Goal: Communication & Community: Answer question/provide support

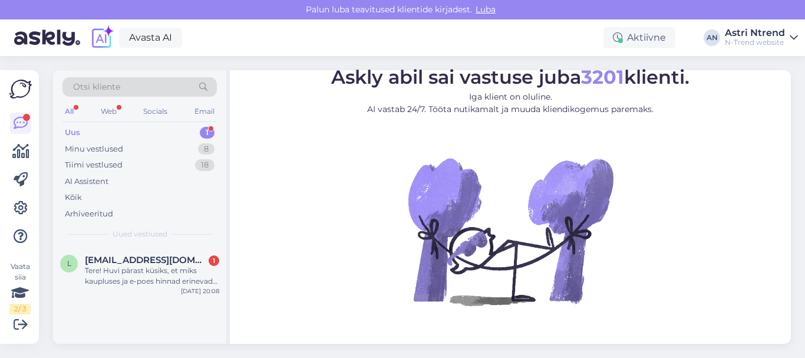
click at [207, 133] on div "1" at bounding box center [207, 133] width 15 height 12
click at [180, 274] on div "Tere! Huvi pärast küsiks, et miks kaupluses ja e-poes hinnad erinevad? Saatsin …" at bounding box center [152, 275] width 134 height 21
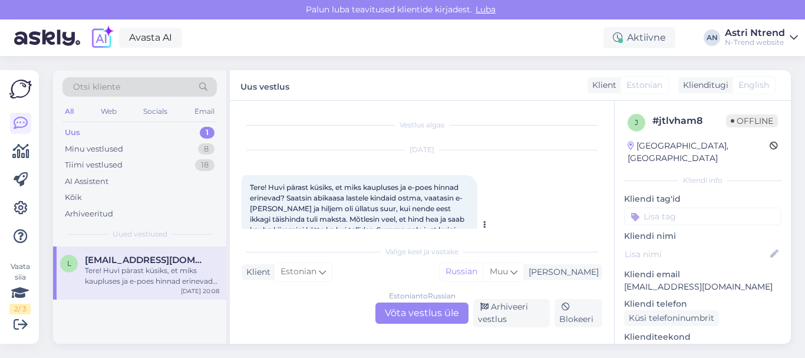
scroll to position [25, 0]
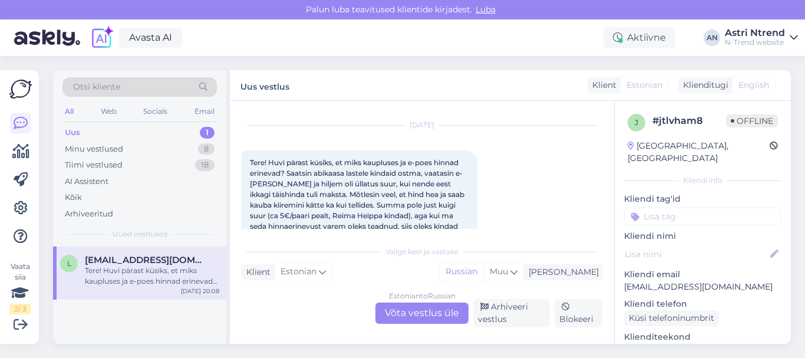
click at [396, 310] on div "Estonian to Russian Võta vestlus üle" at bounding box center [422, 312] width 93 height 21
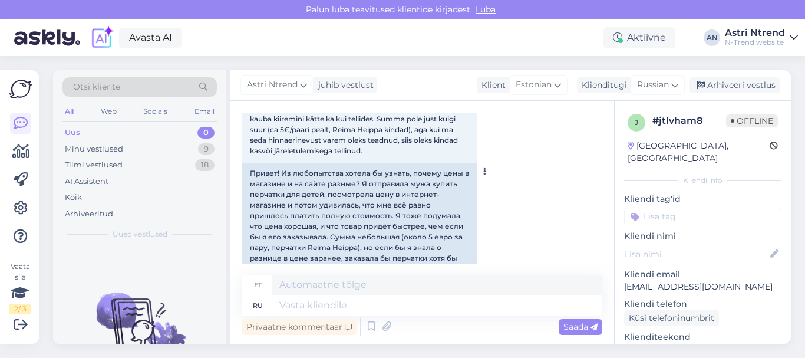
scroll to position [139, 0]
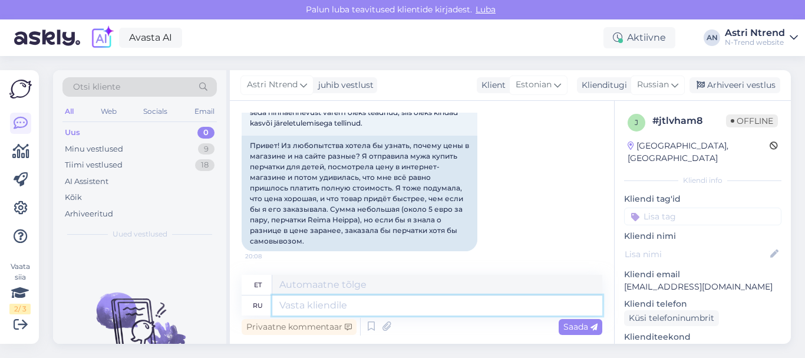
click at [333, 308] on textarea at bounding box center [437, 305] width 330 height 20
type textarea "Здравств"
type textarea "Tere"
type textarea "Здравствуйте!"
type textarea "Tere!"
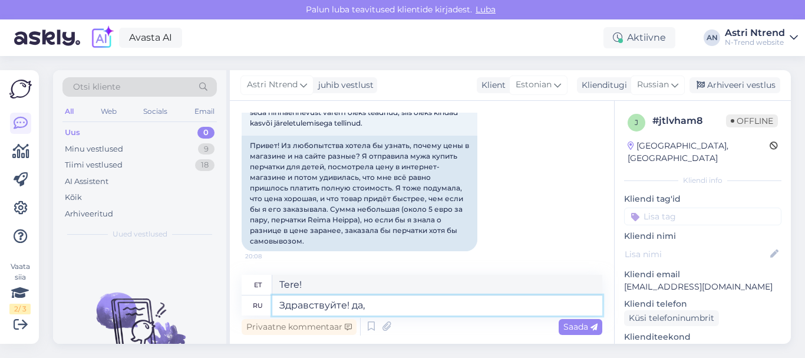
type textarea "Здравствуйте! да,"
type textarea "Tere! [GEOGRAPHIC_DATA],"
type textarea "Здравствуйте! да, т"
type textarea "Tere! Jah, t"
type textarea "Здравствуйте! да,"
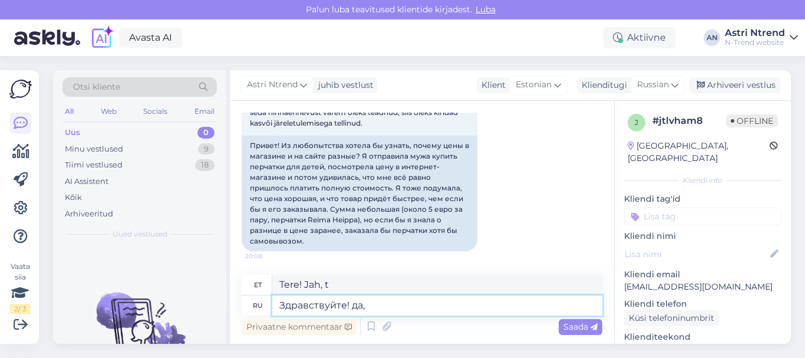
type textarea "Tere! [GEOGRAPHIC_DATA],"
type textarea "Здравствуйте! да, цены"
type textarea "Tere! Jah, hinnad."
type textarea "Здравствуйте! да, цены могут"
type textarea "Tere! Jah, hinnad võivad"
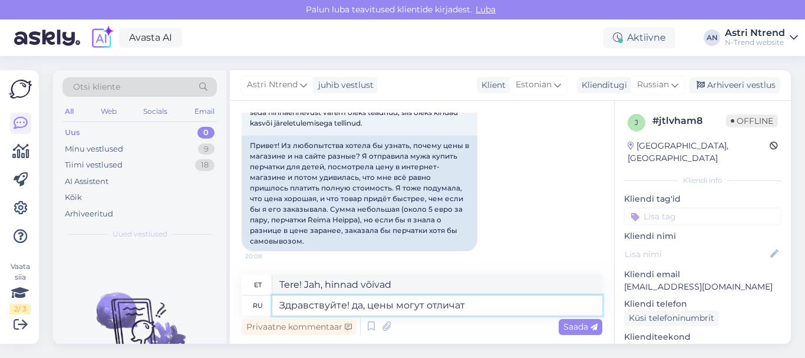
type textarea "Здравствуйте! да, цены могут отличать"
type textarea "Tere! Jah, hinnad võivad erineda."
type textarea "Здравствуйте! да, цены могут отличаться, кампании"
type textarea "Tere! Jah, hinnad võivad erineda, kampaaniad"
type textarea "Здравствуйте! да, цены могут отличаться, кампании разные"
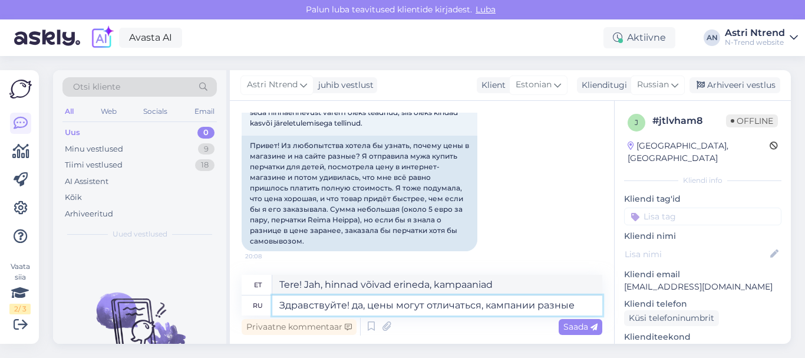
type textarea "Tere! Jah, hinnad võivad kampaaniast olenevalt erineda."
type textarea "Здравствуйте! да, цены могут отличаться, кампании разные в"
type textarea "Tere! Jah, hinnad võivad erineda, kampaaniad on erinevad."
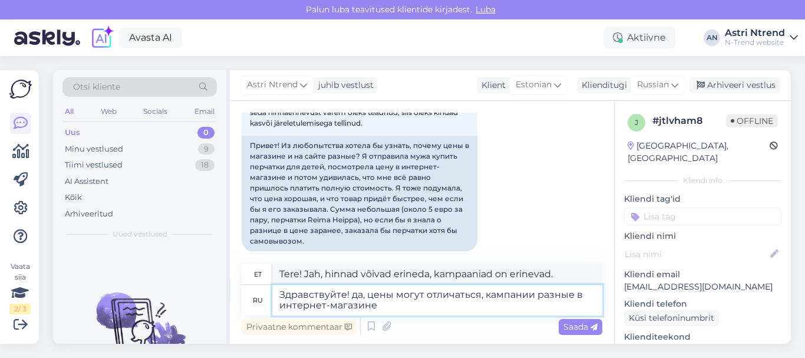
type textarea "Здравствуйте! да, цены могут отличаться, кампании разные в интернет-магазине"
type textarea "Tere! Jah, hinnad võivad erineda; kampaaniad on veebipoes erinevad."
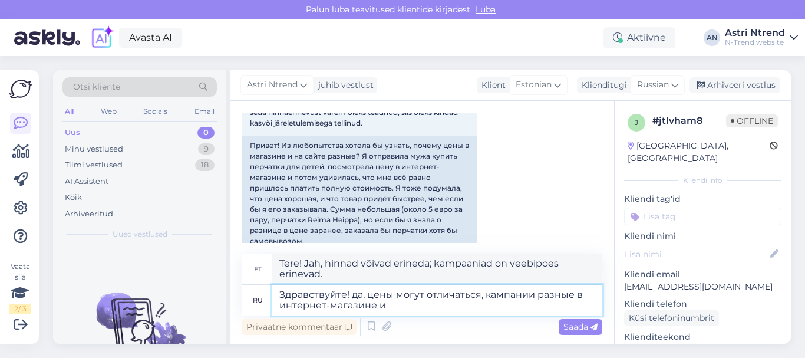
type textarea "Здравствуйте! да, цены могут отличаться, кампании разные в интернет-магазине и …"
type textarea "Tere! Jah, hinnad võivad erineda, veebipoes on kampaaniad erinevad ja"
type textarea "Здравствуйте! да, цены могут отличаться, кампании разные в интернет-магазине и …"
type textarea "Tere! Jah, hinnad võivad erineda, kampaaniad on veebipoes ja tavapoes erinevad."
type textarea "Здравствуйте! да, цены могут отличаться, кампании разные в интернет-магазине и …"
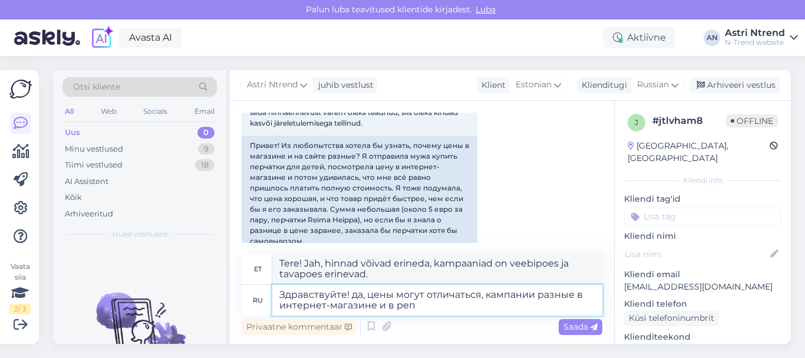
type textarea "Tere! Jah, hinnad võivad erineda, kampaaniad on veebipoes ja jaemüügipoes erine…"
type textarea "Здравствуйте! да, цены могут отличаться, кампании разные в интернет-магазине и …"
type textarea "Tere! Jah, hinnad võivad erineda, kampaaniad on veebipoes ja päriselus erinevad."
type textarea "Здравствуйте! да, цены могут отличаться, кампании разные в интернет-магазине и …"
type textarea "Tere! Jah, hinnad võivad erineda; kampaaniad on veebipoes ja füüsilises poes er…"
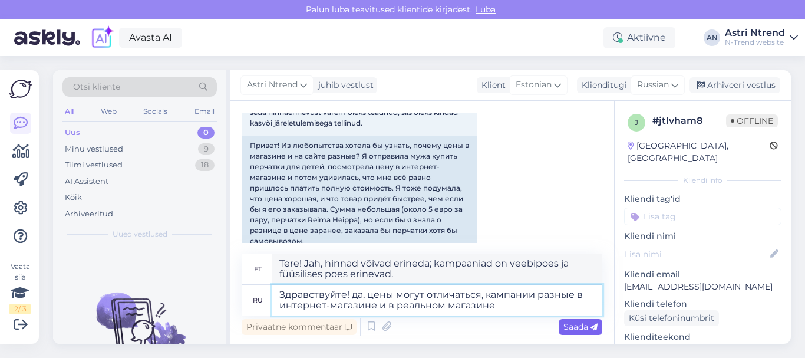
type textarea "Здравствуйте! да, цены могут отличаться, кампании разные в интернет-магазине и …"
click at [569, 322] on span "Saada" at bounding box center [581, 326] width 34 height 11
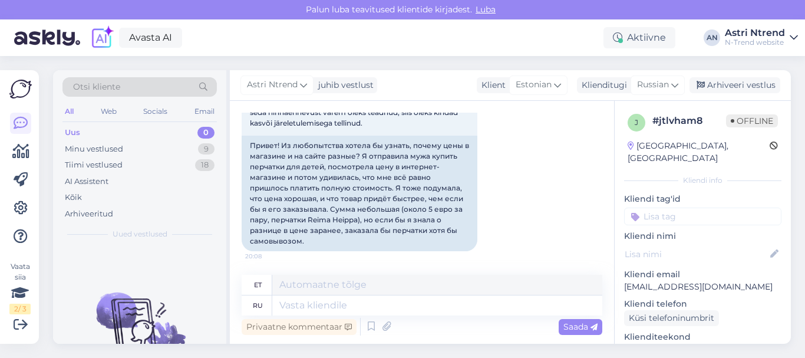
scroll to position [255, 0]
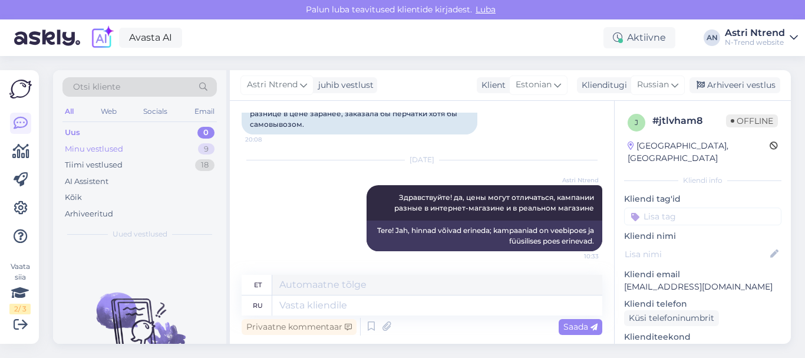
click at [127, 147] on div "Minu vestlused 9" at bounding box center [139, 149] width 154 height 17
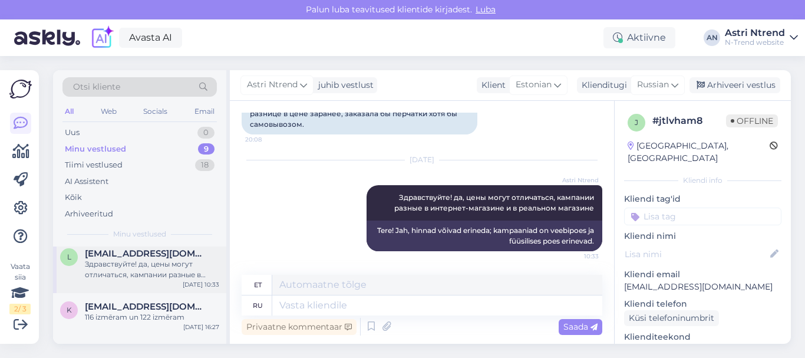
scroll to position [0, 0]
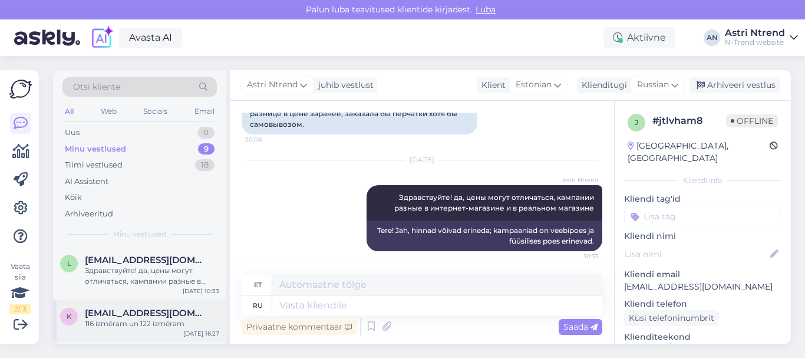
click at [109, 320] on div "116 izmēram un 122 izmēram" at bounding box center [152, 323] width 134 height 11
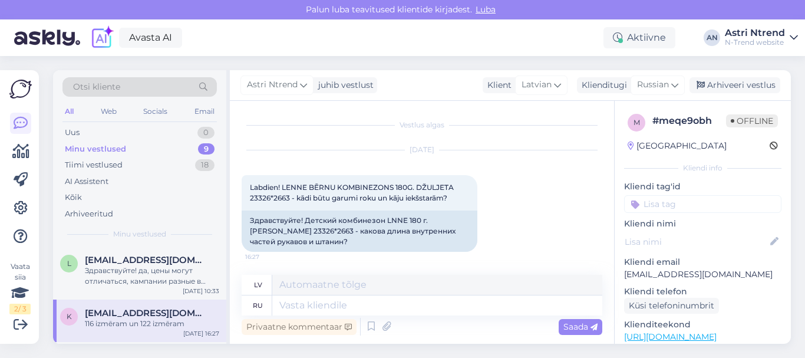
scroll to position [71, 0]
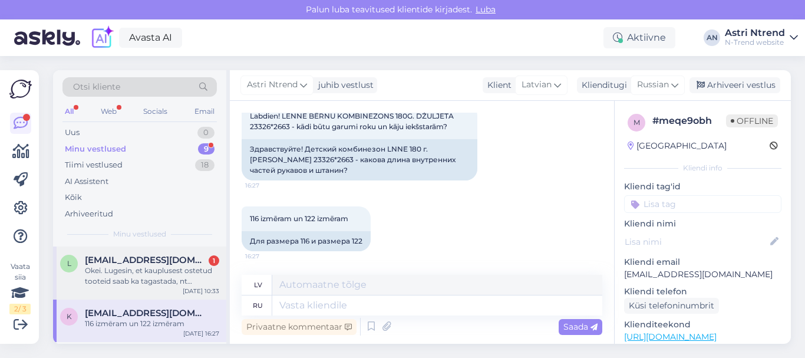
click at [152, 266] on div "Okei. Lugesin, et kauplusest ostetud tooteid saab ka tagastada, nt kinkekaardi …" at bounding box center [152, 275] width 134 height 21
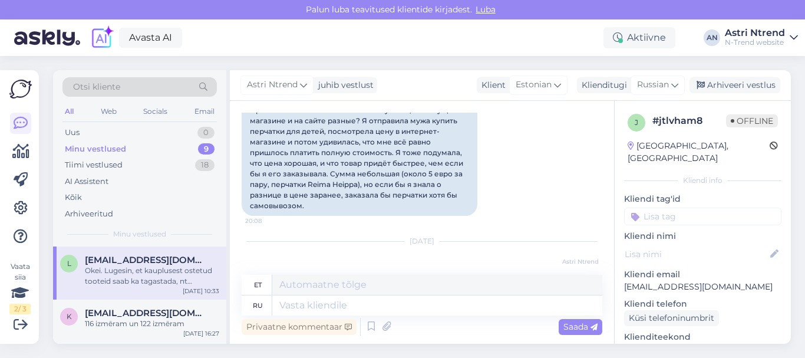
scroll to position [164, 0]
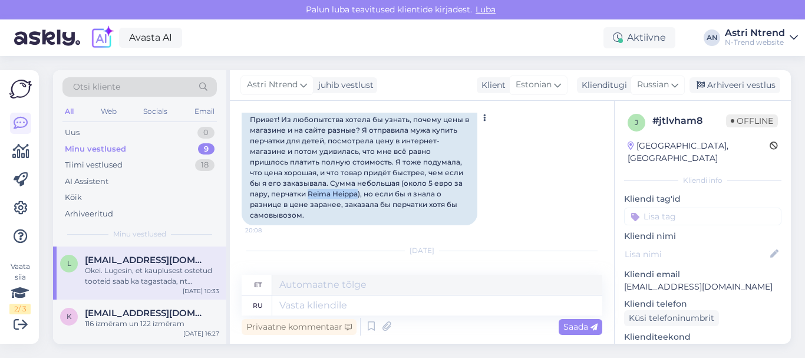
drag, startPoint x: 309, startPoint y: 191, endPoint x: 359, endPoint y: 193, distance: 49.6
click at [359, 193] on div "Привет! Из любопытства хотела бы узнать, почему цены в магазине и на сайте разн…" at bounding box center [360, 168] width 236 height 116
copy div "Reima Heippa"
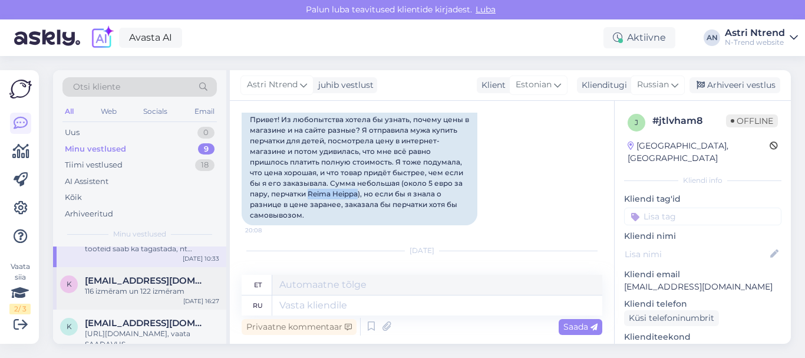
scroll to position [59, 0]
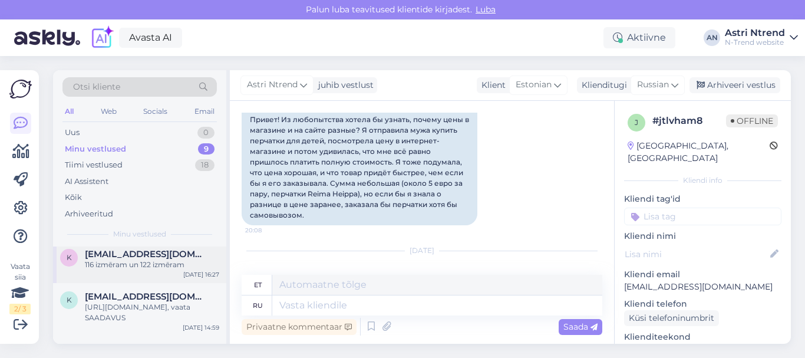
click at [133, 266] on div "116 izmēram un 122 izmēram" at bounding box center [152, 264] width 134 height 11
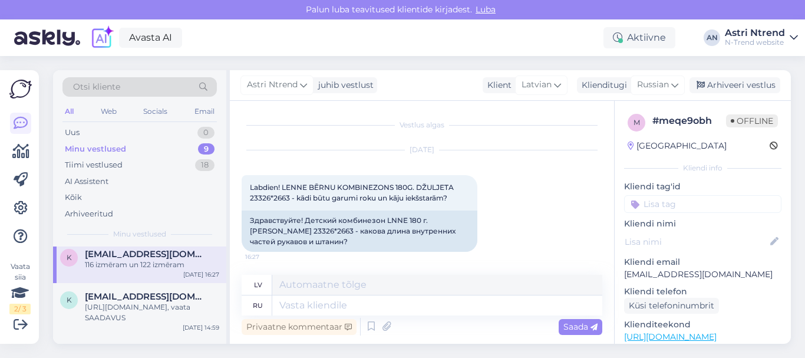
scroll to position [71, 0]
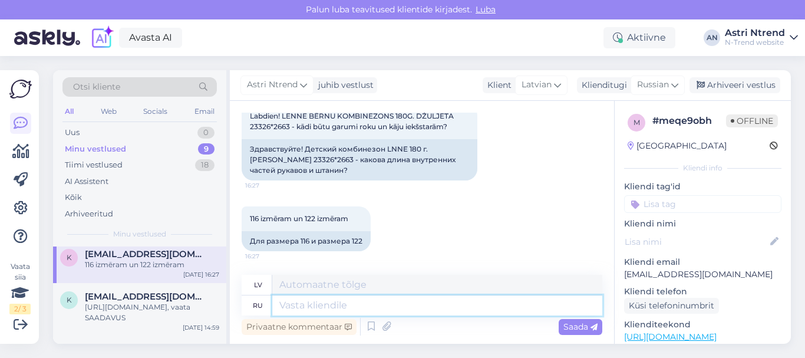
click at [298, 303] on textarea at bounding box center [437, 305] width 330 height 20
paste textarea "Размер 116 Рукав 34 см Штанина 44 Размер 122 Рукав 36 Штанина 50"
type textarea "Размер 116 Рукав 34 см Штанина 44 Размер 122 Рукав 36 Штанина 50"
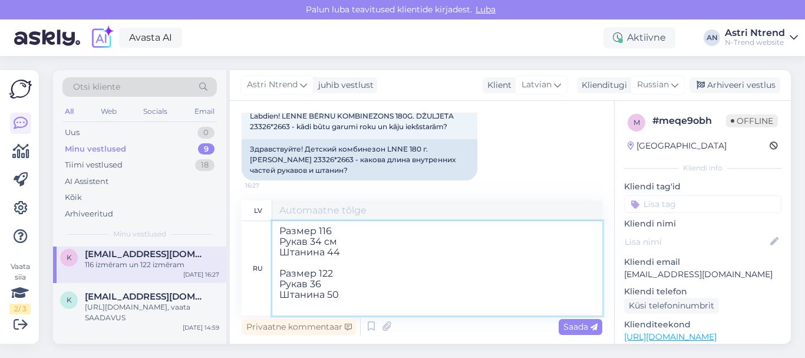
type textarea "116. izmērs: Piedurkne: 34 cm, Kāja 44 Izmērs 122. izmērs Piedurkne: 36 Kāja: 50"
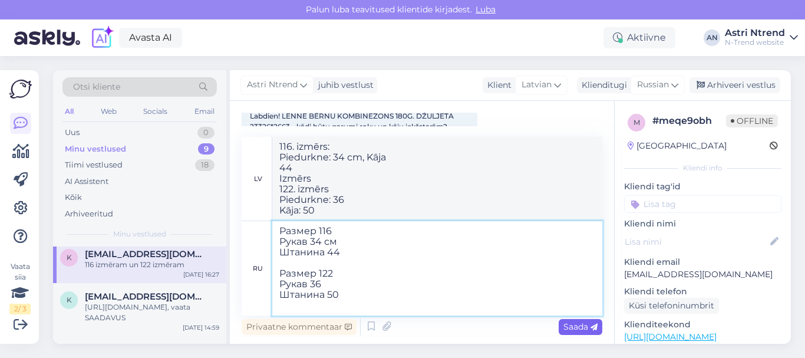
type textarea "Размер 116 Рукав 34 см Штанина 44 Размер 122 Рукав 36 Штанина 50"
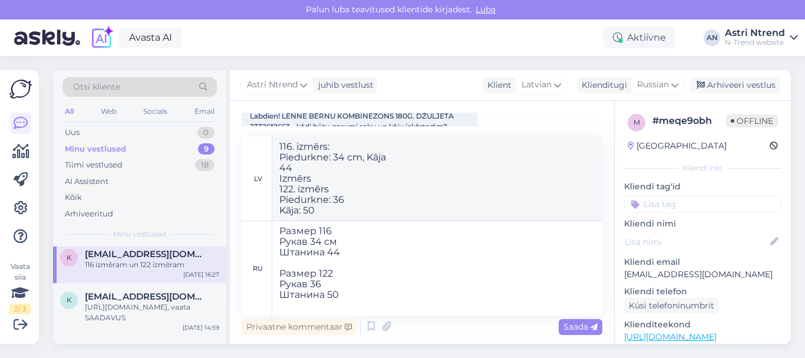
click at [573, 326] on span "Saada" at bounding box center [581, 326] width 34 height 11
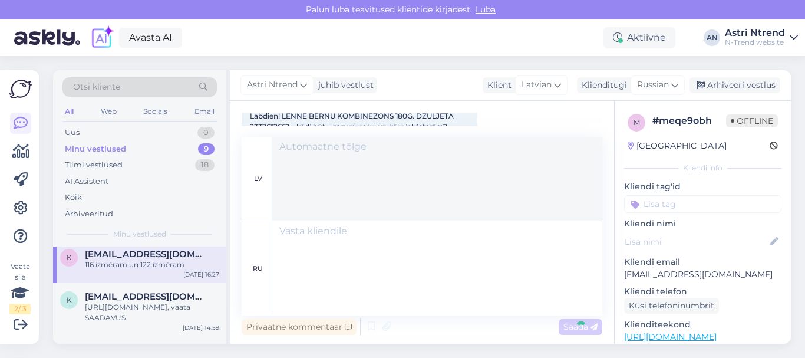
scroll to position [294, 0]
